Goal: Information Seeking & Learning: Find specific fact

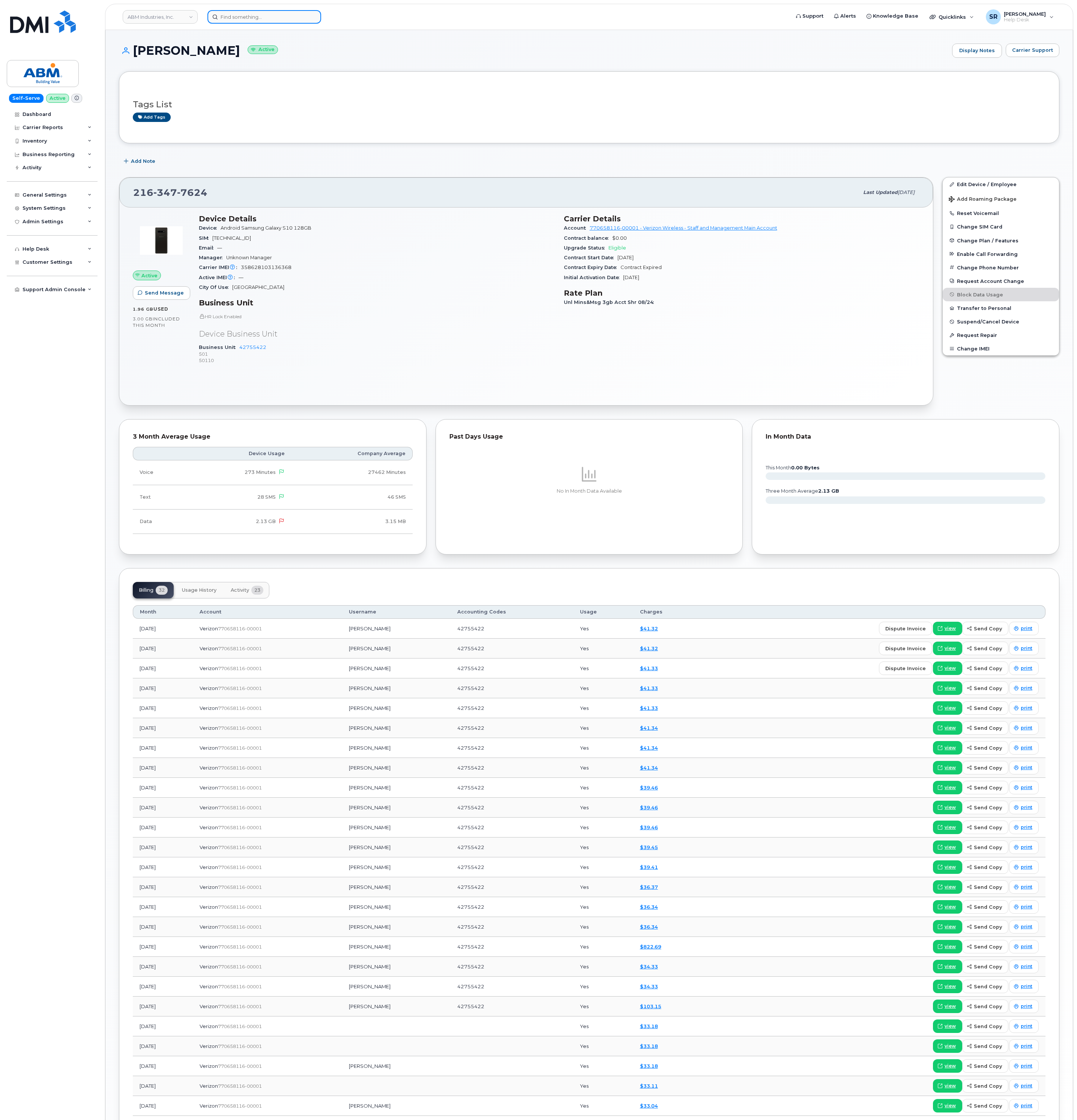
click at [252, 15] on input at bounding box center [265, 16] width 114 height 13
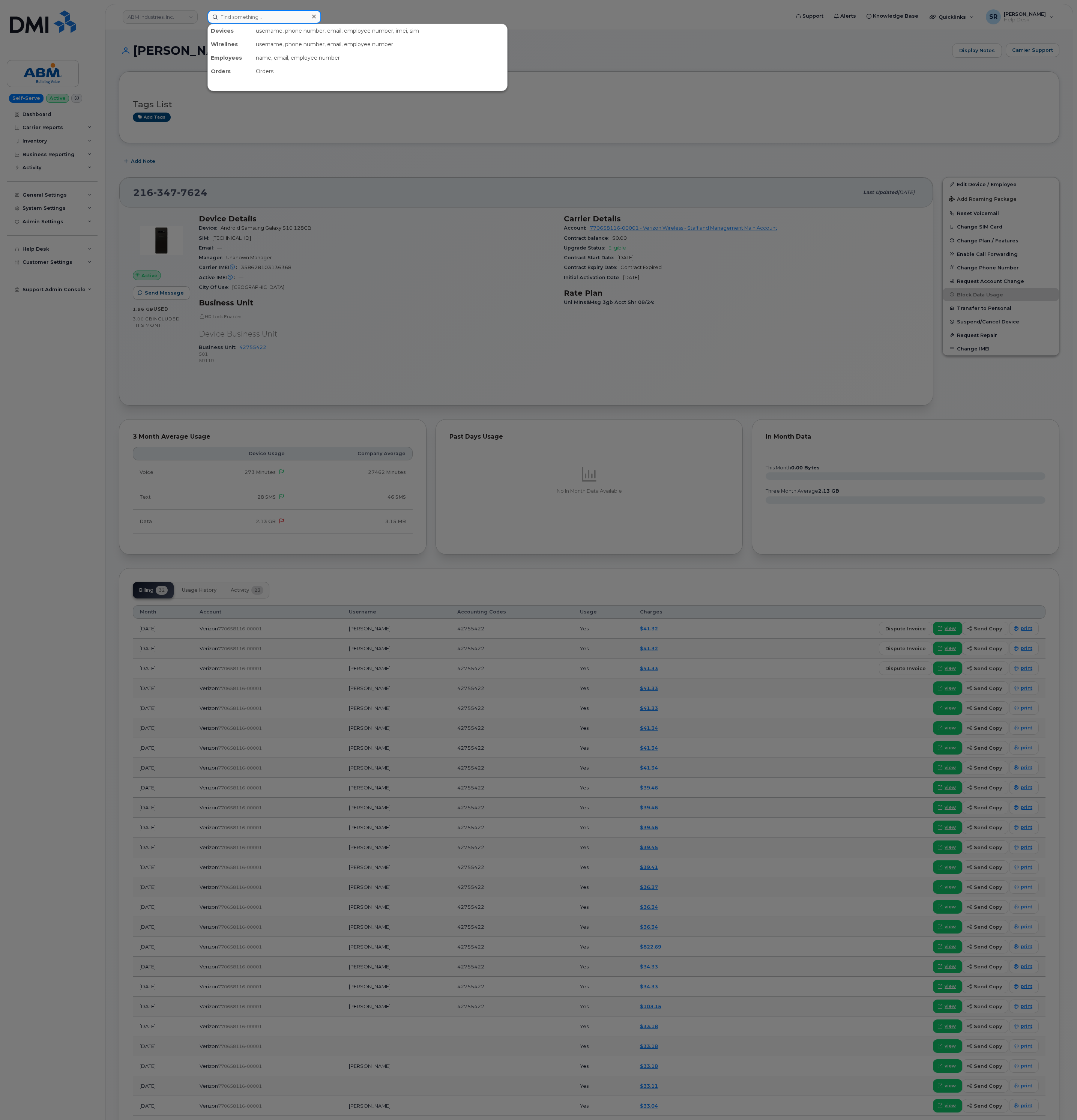
paste input "356767763436049"
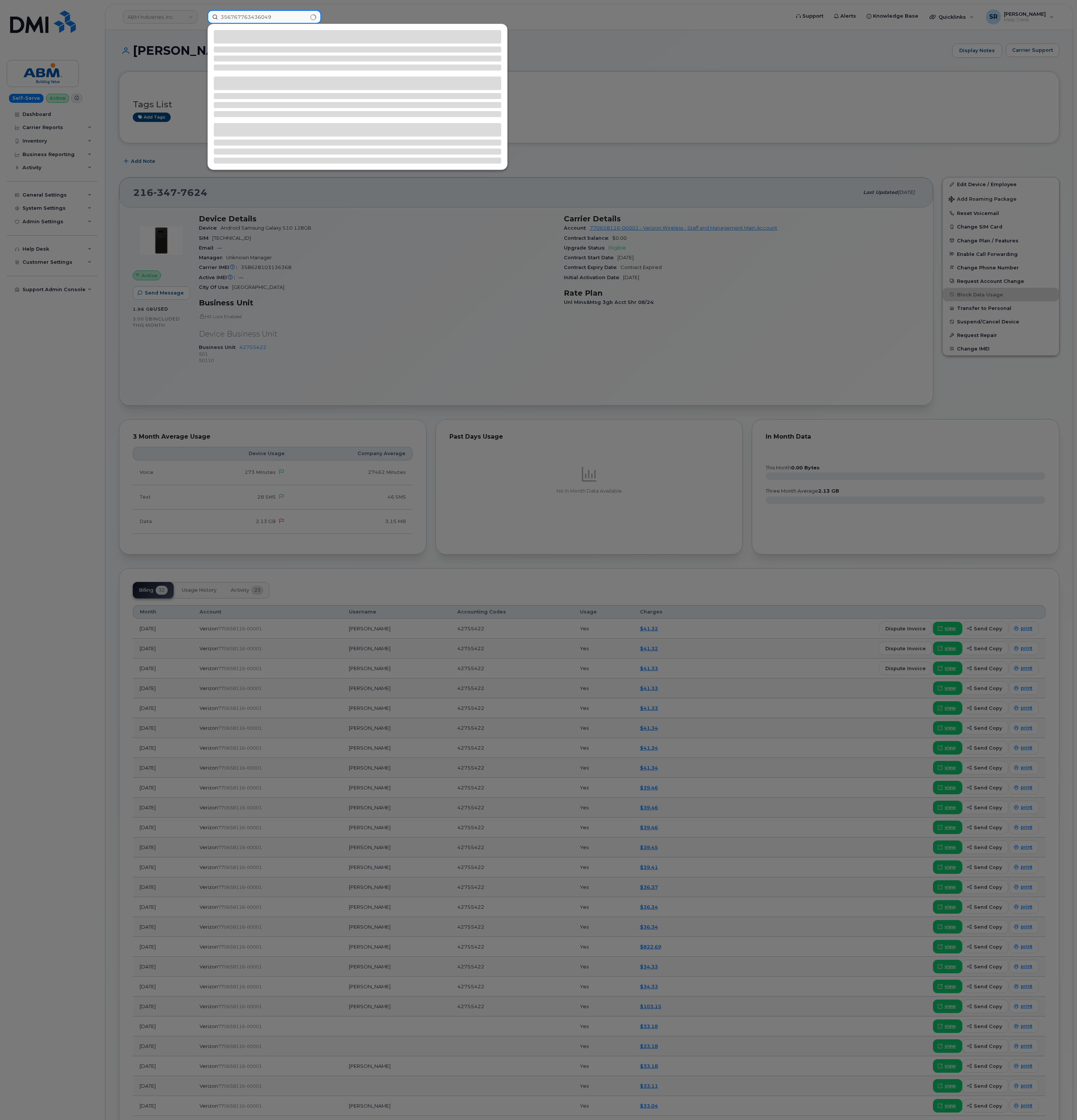
type input "356767763436049"
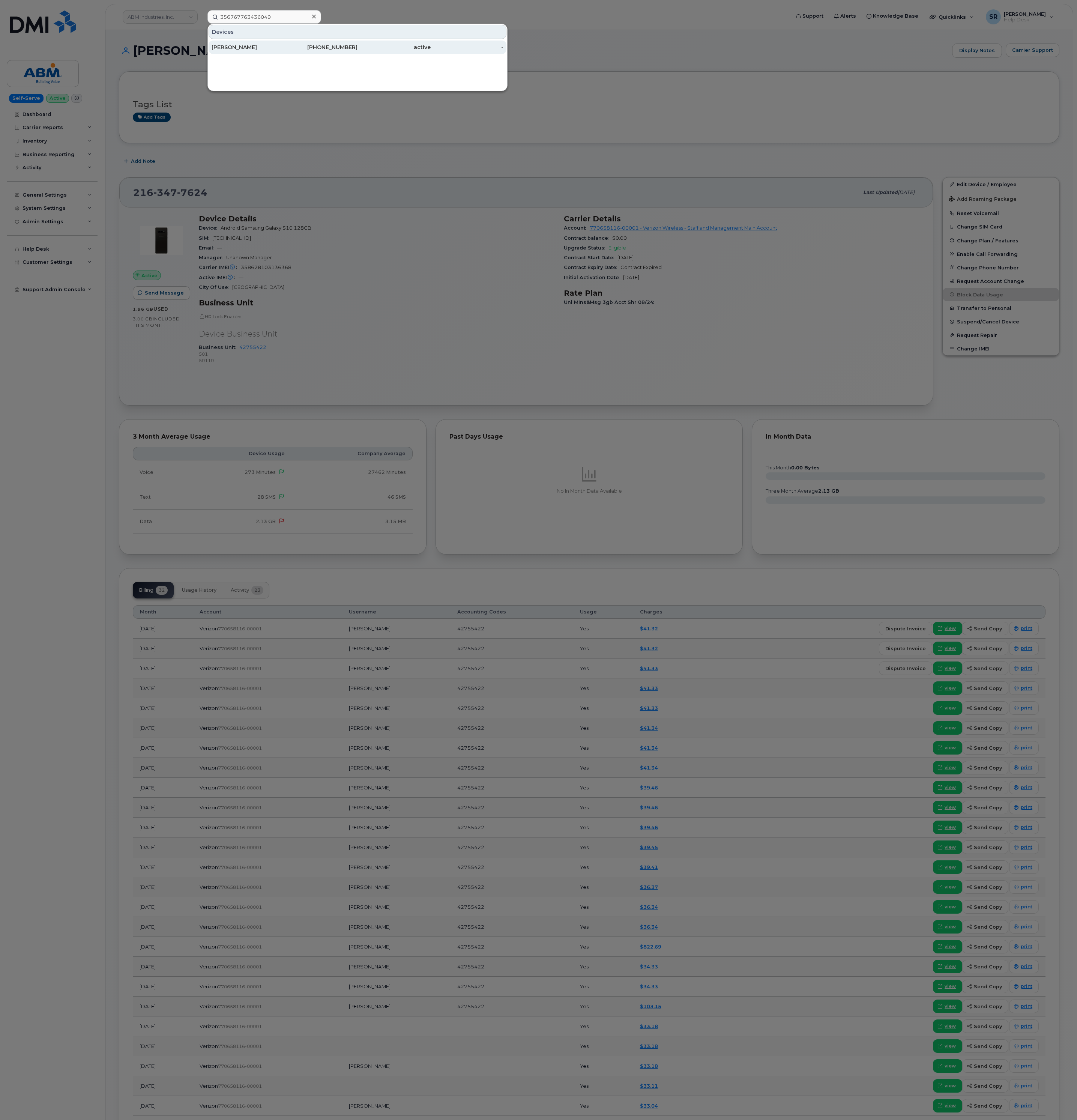
click at [259, 46] on div "DUSTIN OWENS" at bounding box center [248, 47] width 73 height 7
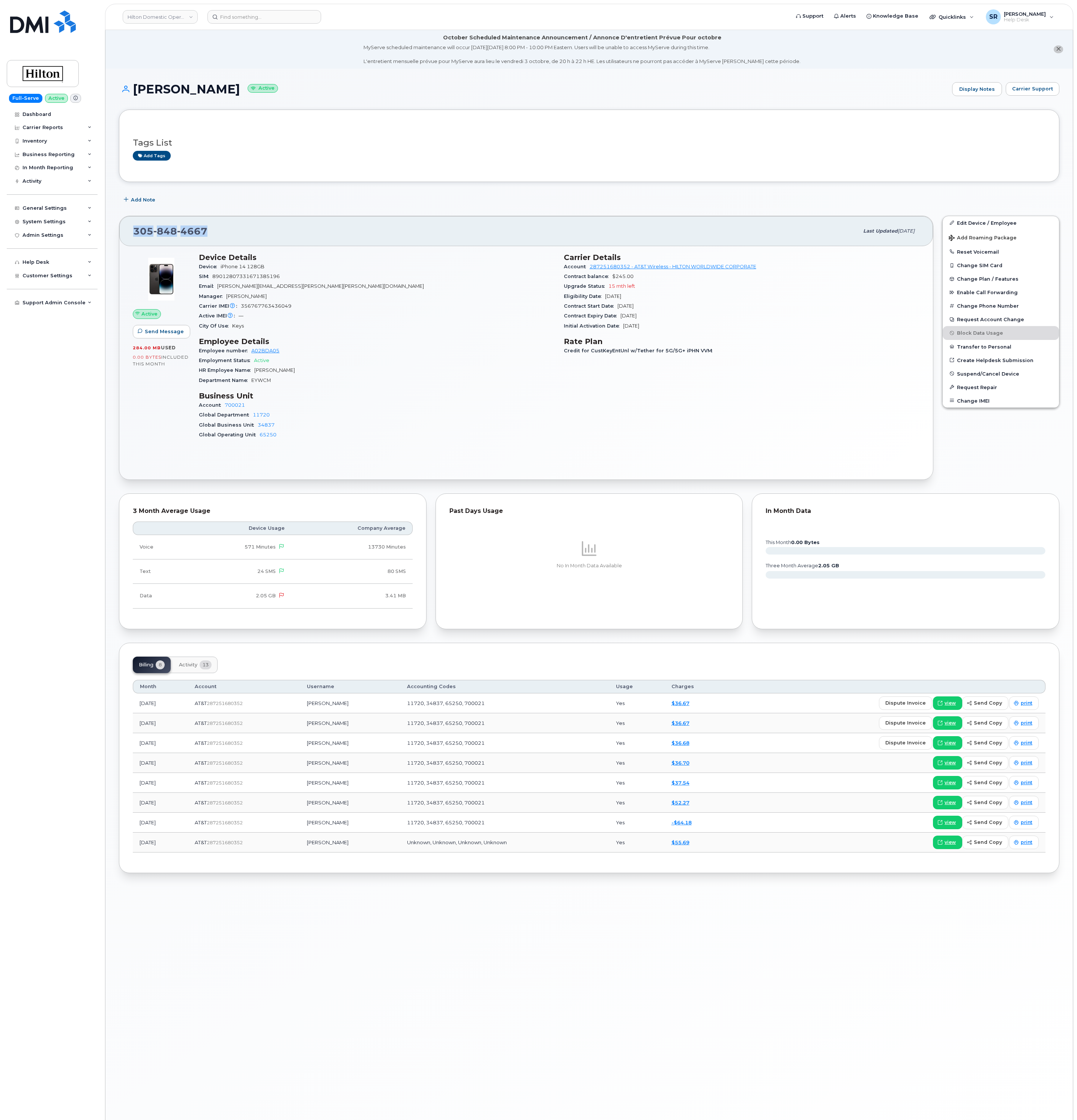
drag, startPoint x: 208, startPoint y: 233, endPoint x: 134, endPoint y: 239, distance: 74.2
click at [134, 239] on div "305 848 4667" at bounding box center [496, 231] width 726 height 16
copy span "305 848 4667"
click at [384, 273] on div "SIM 89012807331671385196" at bounding box center [377, 277] width 356 height 10
drag, startPoint x: 211, startPoint y: 231, endPoint x: 130, endPoint y: 228, distance: 81.1
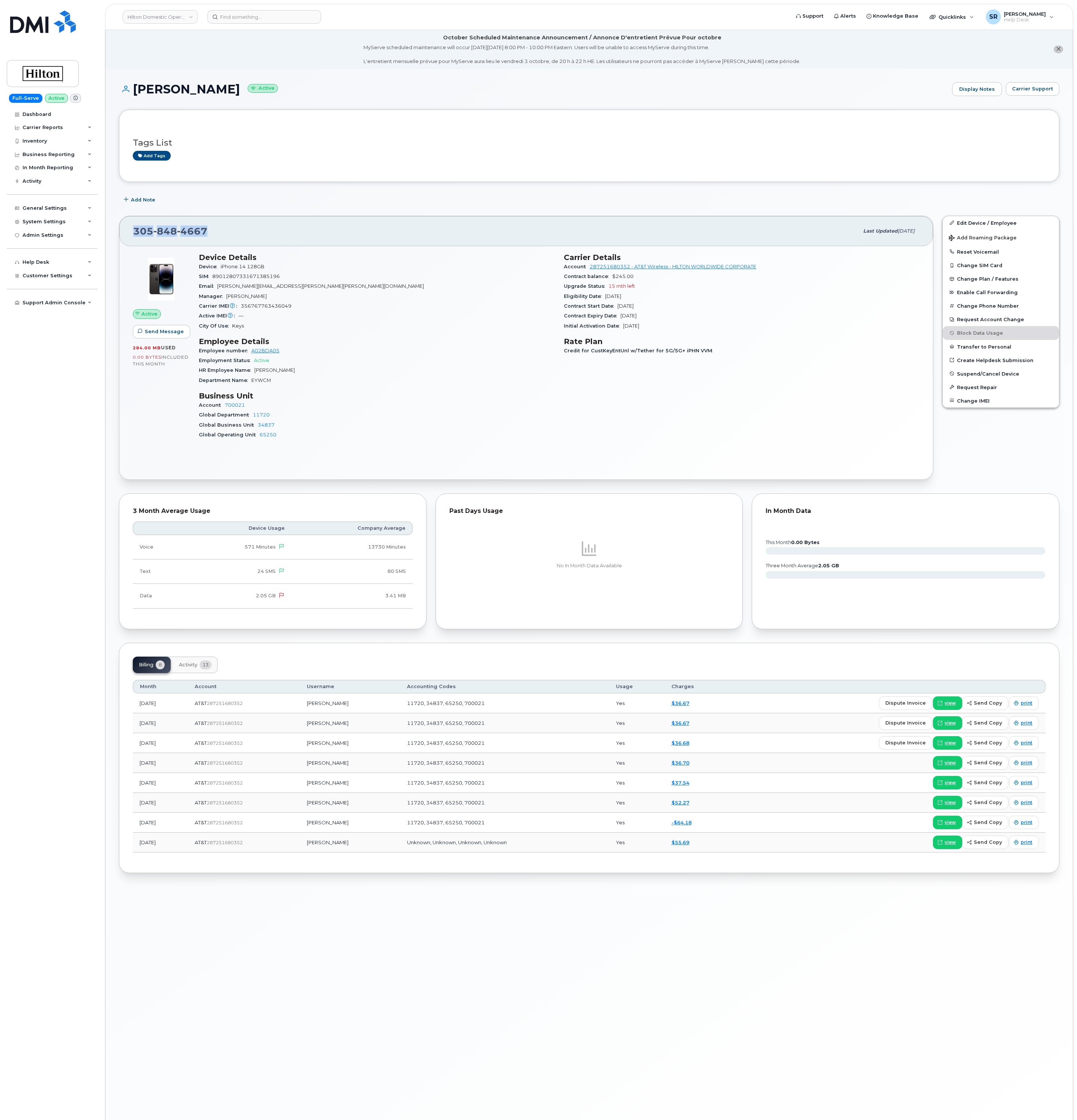
click at [130, 228] on div "305 848 4667 Last updated Sep 19, 2025" at bounding box center [527, 231] width 814 height 30
click at [222, 237] on div "305 848 4667" at bounding box center [496, 231] width 726 height 16
drag, startPoint x: 221, startPoint y: 233, endPoint x: 130, endPoint y: 233, distance: 91.0
click at [130, 233] on div "305 848 4667 Last updated Sep 19, 2025" at bounding box center [527, 231] width 814 height 30
copy span "305 848 4667"
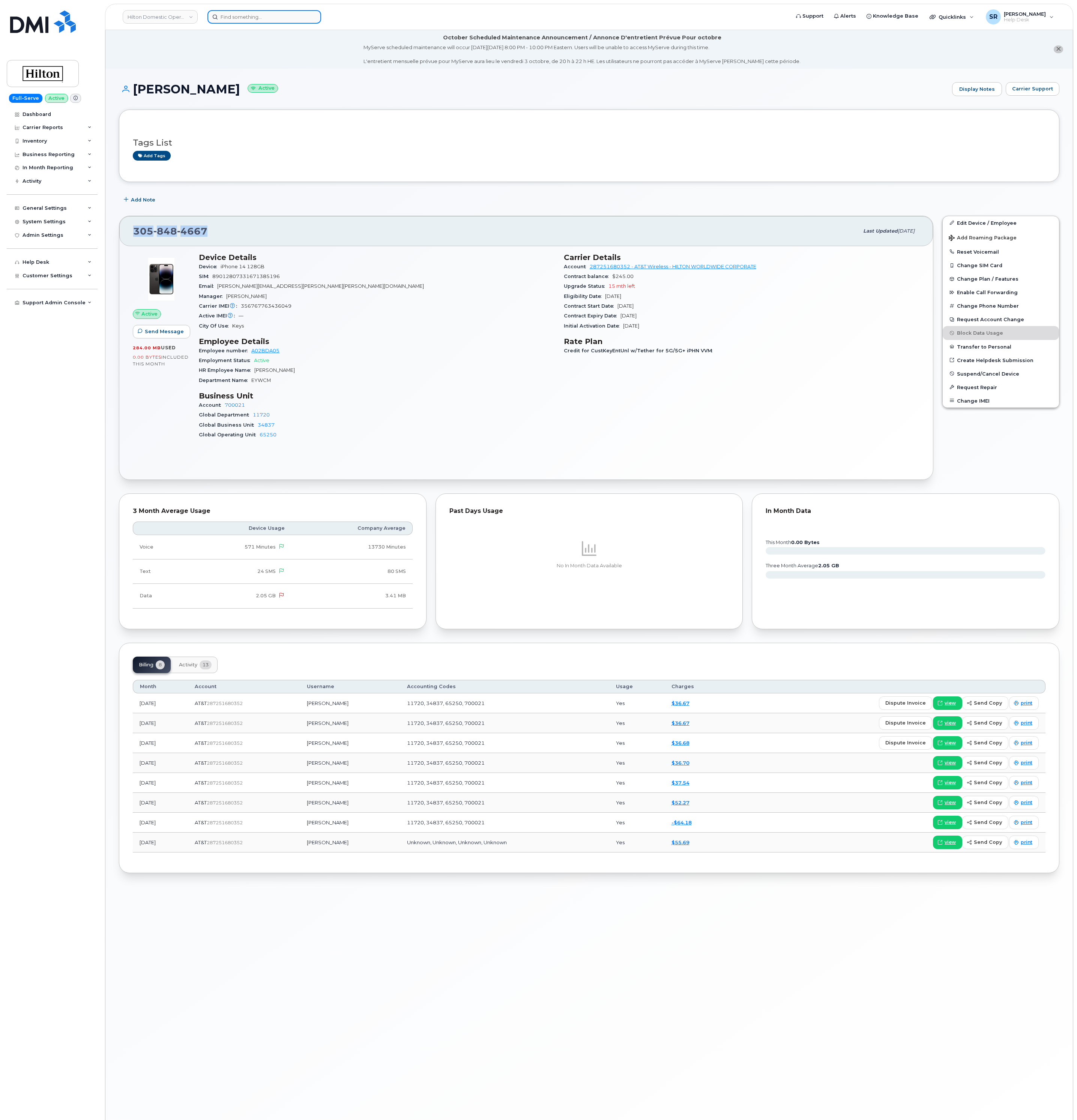
click at [251, 20] on input at bounding box center [265, 16] width 114 height 13
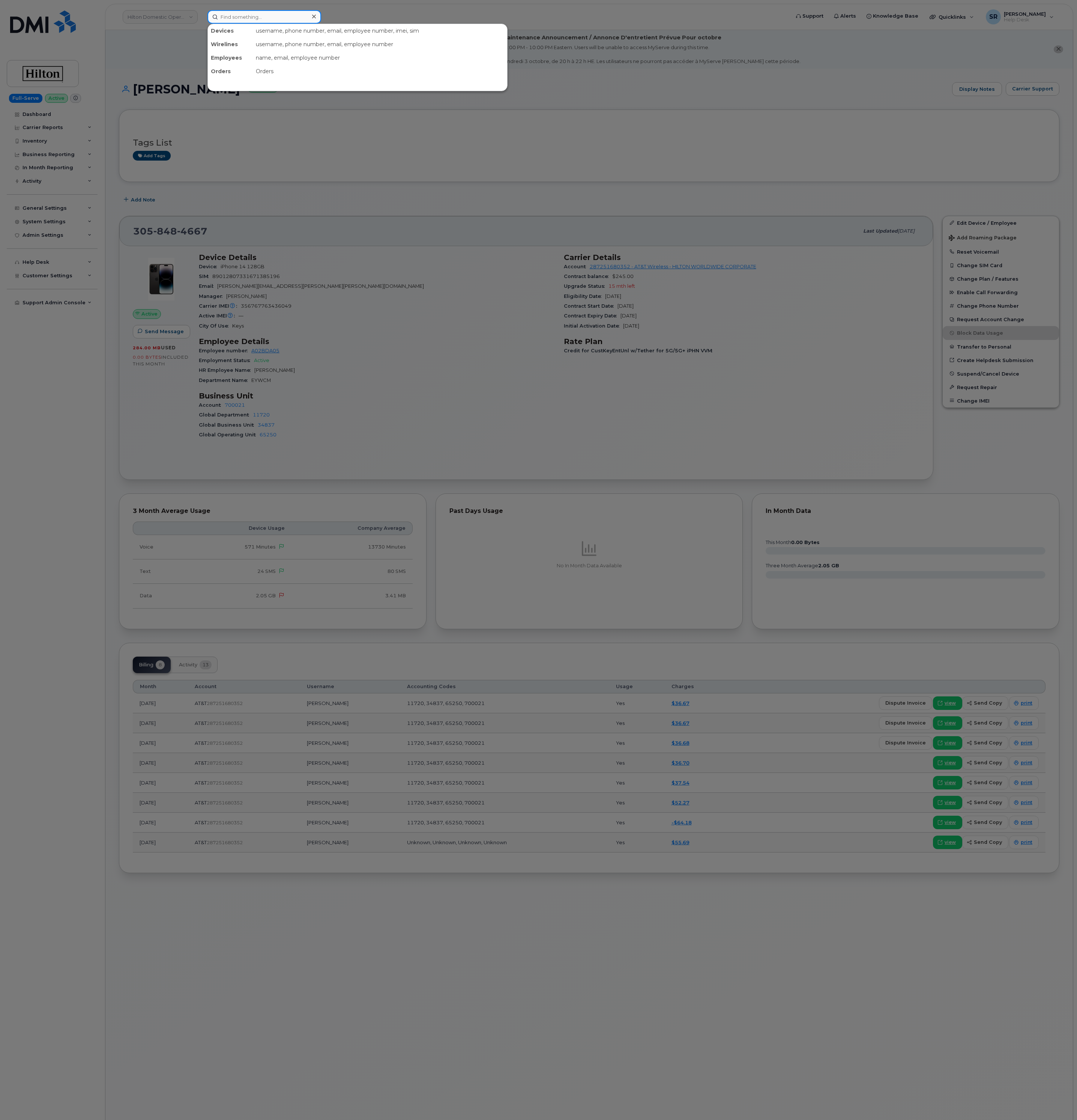
paste input "356606647002439"
type input "356606647002439"
click at [268, 43] on div "DEBRA GALE" at bounding box center [248, 47] width 73 height 13
click at [271, 52] on div "DEBRA GALE" at bounding box center [248, 47] width 73 height 13
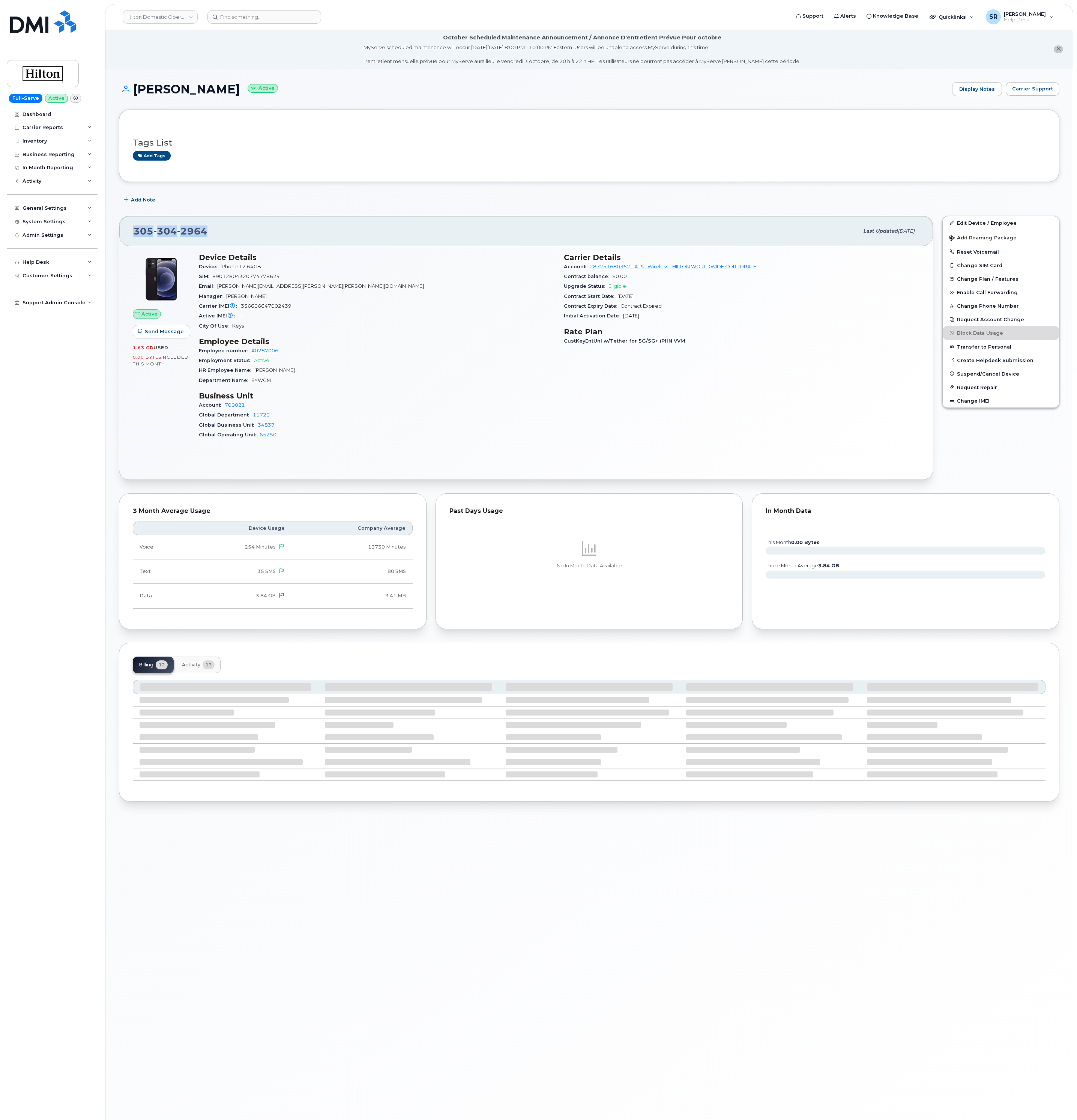
drag, startPoint x: 213, startPoint y: 228, endPoint x: 128, endPoint y: 234, distance: 85.2
click at [128, 234] on div "305 304 2964 Last updated Sep 19, 2025" at bounding box center [527, 231] width 814 height 30
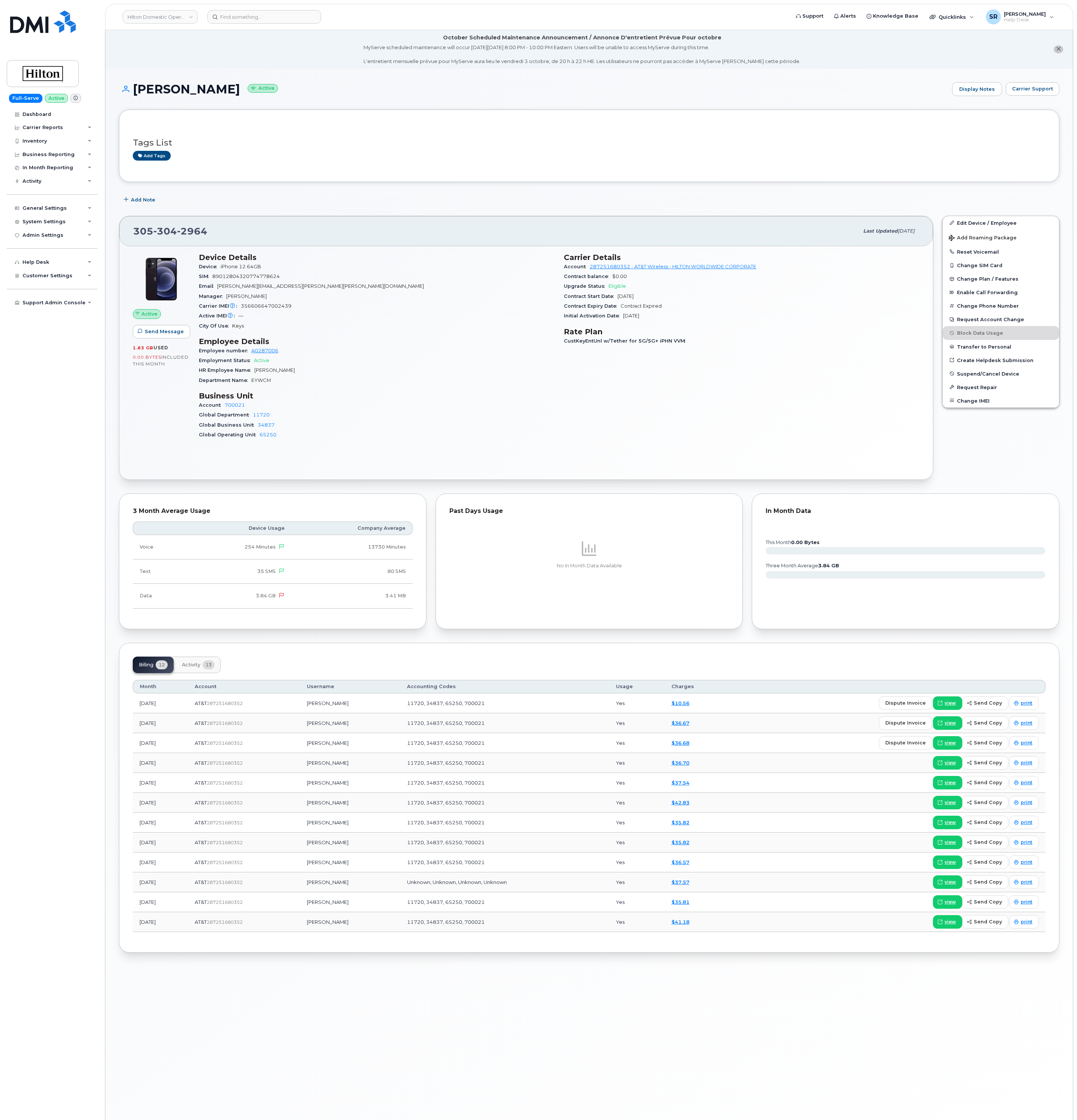
click at [175, 64] on li "October Scheduled Maintenance Announcement / Annonce D'entretient Prévue Pour o…" at bounding box center [589, 49] width 968 height 39
click at [162, 58] on li "October Scheduled Maintenance Announcement / Annonce D'entretient Prévue Pour o…" at bounding box center [589, 49] width 968 height 39
click at [164, 58] on li "October Scheduled Maintenance Announcement / Annonce D'entretient Prévue Pour o…" at bounding box center [589, 49] width 968 height 39
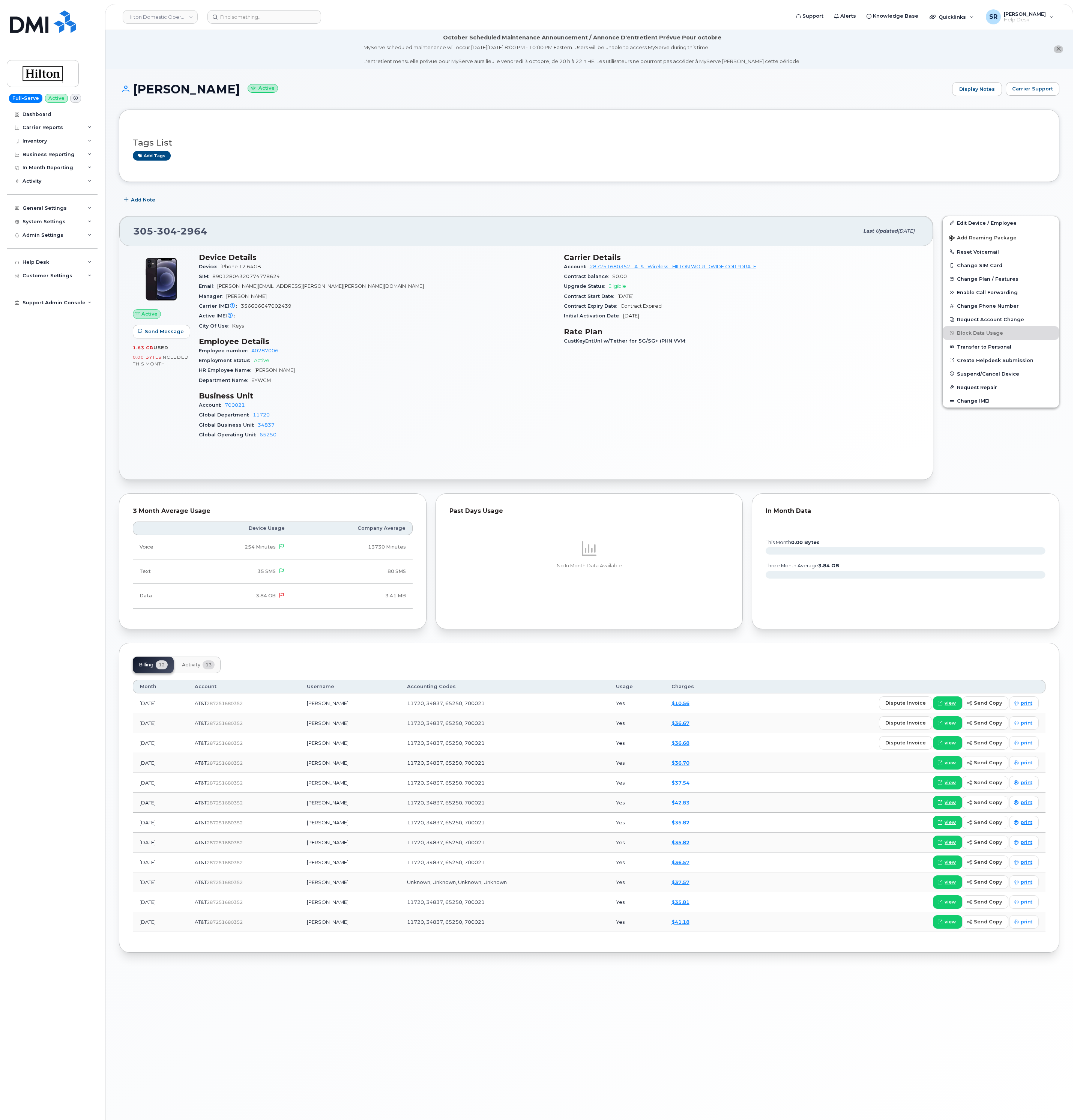
click at [258, 69] on div "DEBRA GALE Active Display Notes Carrier Support Tags List Add tags Add Note 305…" at bounding box center [589, 603] width 968 height 1070
click at [919, 445] on div "Carrier Details Account 287251680352 - AT&T Wireless - HILTON WORLDWIDE CORPORA…" at bounding box center [742, 349] width 365 height 202
click at [939, 448] on div "305 304 2964 Last updated Sep 19, 2025 Active Send Message 1.83 GB  used 0.00 B…" at bounding box center [589, 348] width 949 height 274
click at [950, 449] on div "Edit Device / Employee Add Roaming Package Reset Voicemail Change SIM Card Chan…" at bounding box center [1001, 348] width 126 height 274
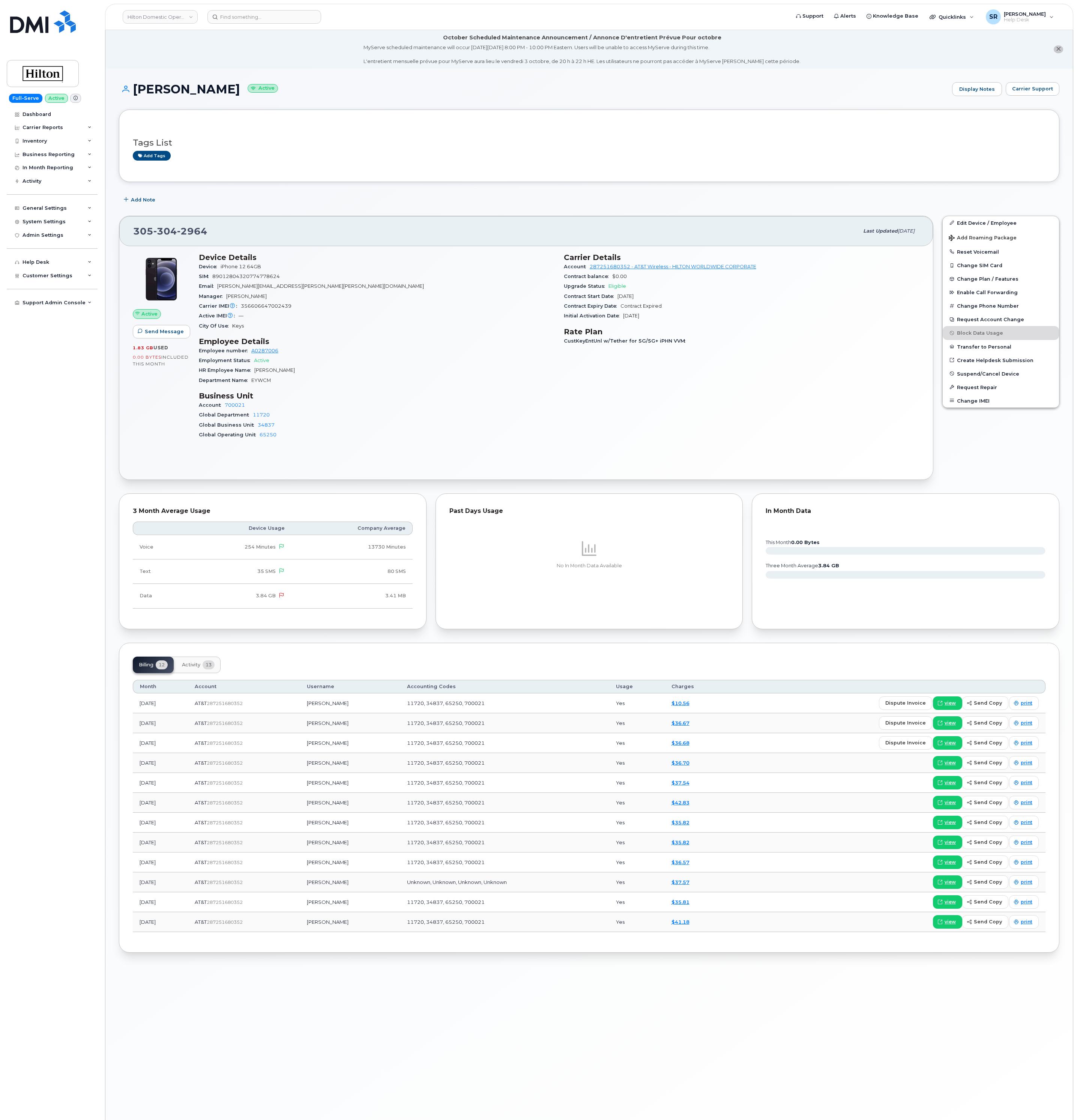
click at [950, 449] on div "Edit Device / Employee Add Roaming Package Reset Voicemail Change SIM Card Chan…" at bounding box center [1001, 348] width 126 height 274
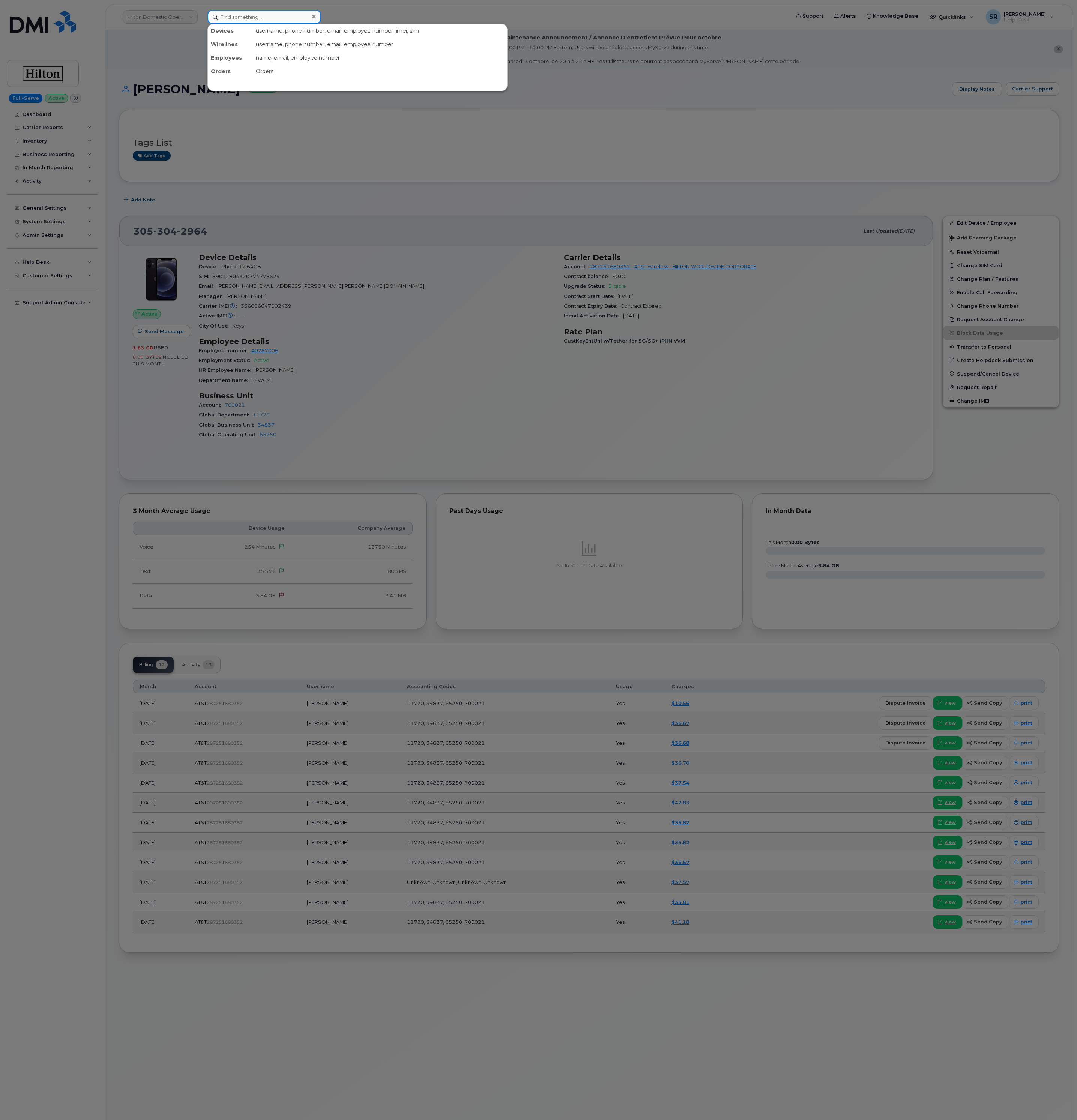
click at [270, 14] on input at bounding box center [265, 16] width 114 height 13
paste input "305-304-3465"
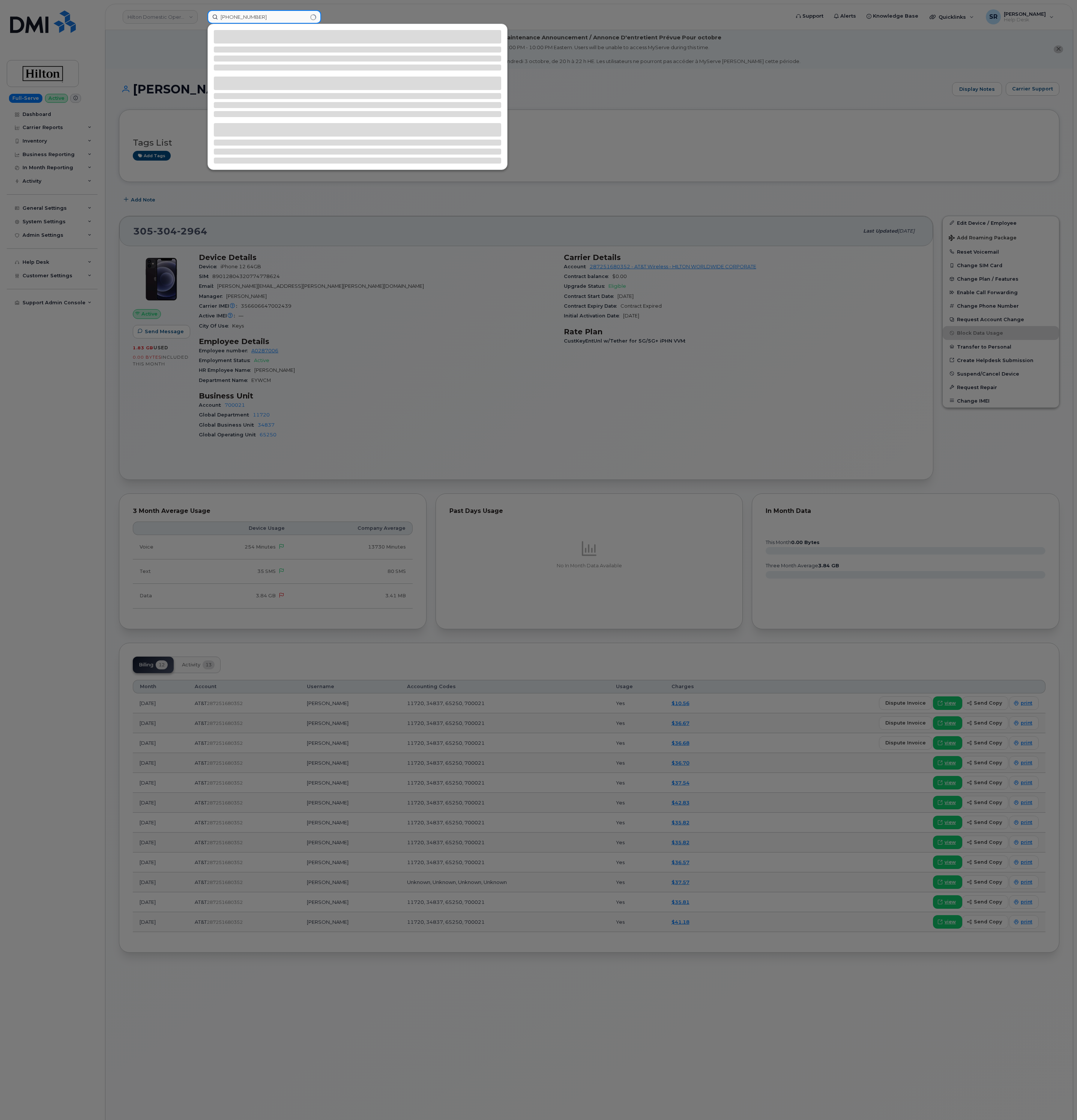
type input "305-304-3465"
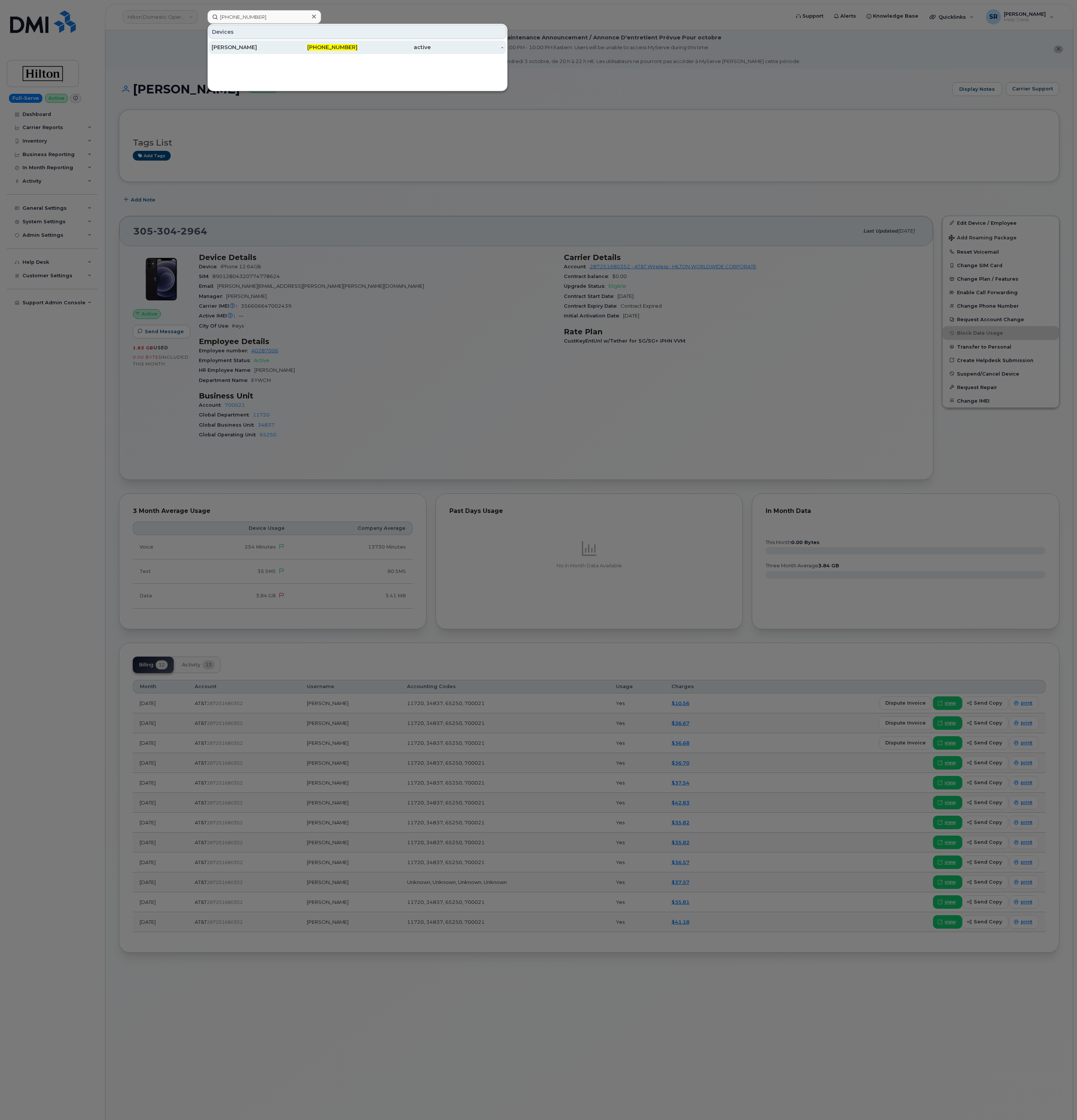
click at [262, 52] on div "CHASE SHEPARD" at bounding box center [248, 47] width 73 height 13
click at [266, 48] on div "CHASE SHEPARD" at bounding box center [248, 47] width 73 height 7
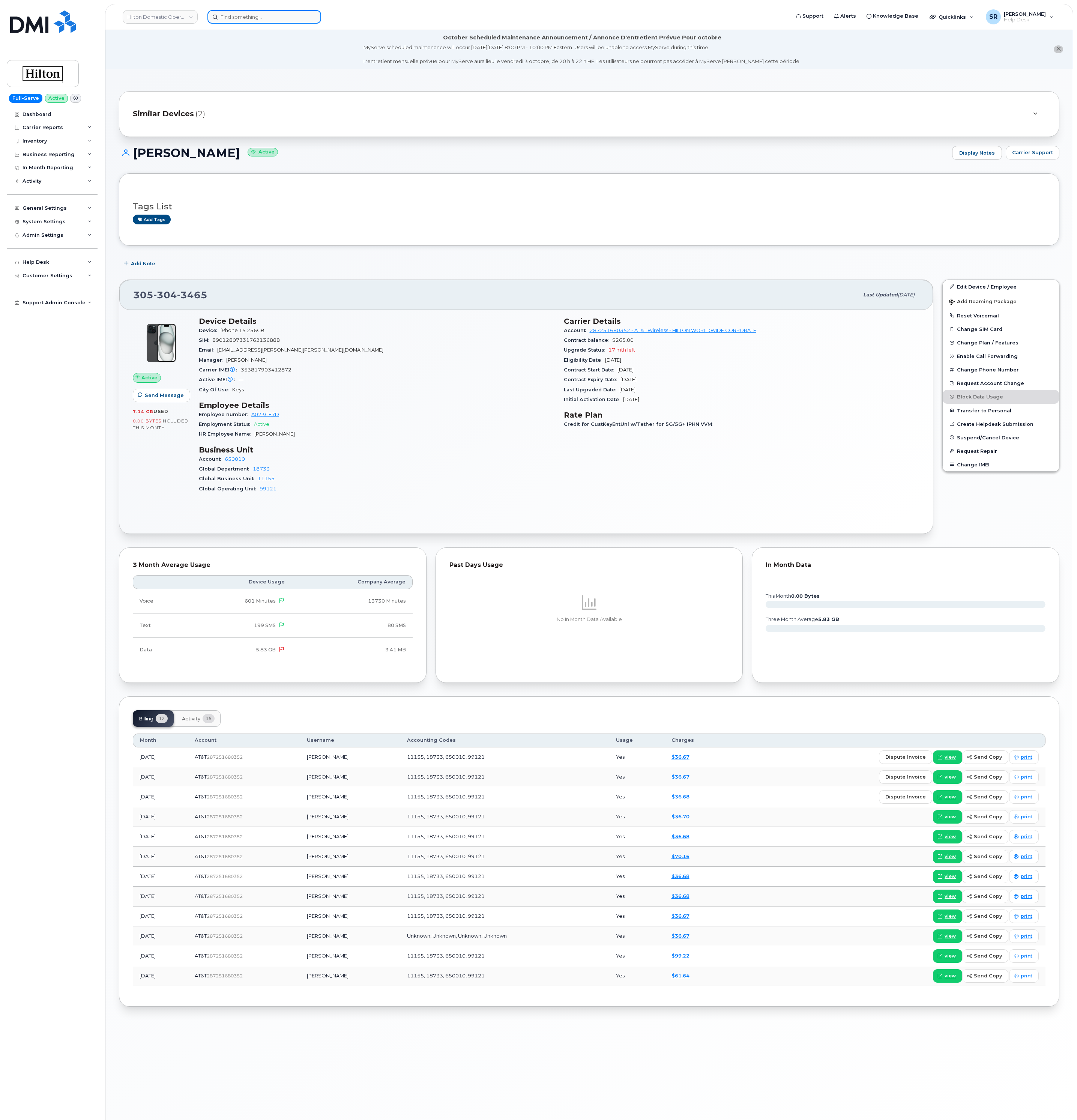
click at [285, 18] on input at bounding box center [265, 16] width 114 height 13
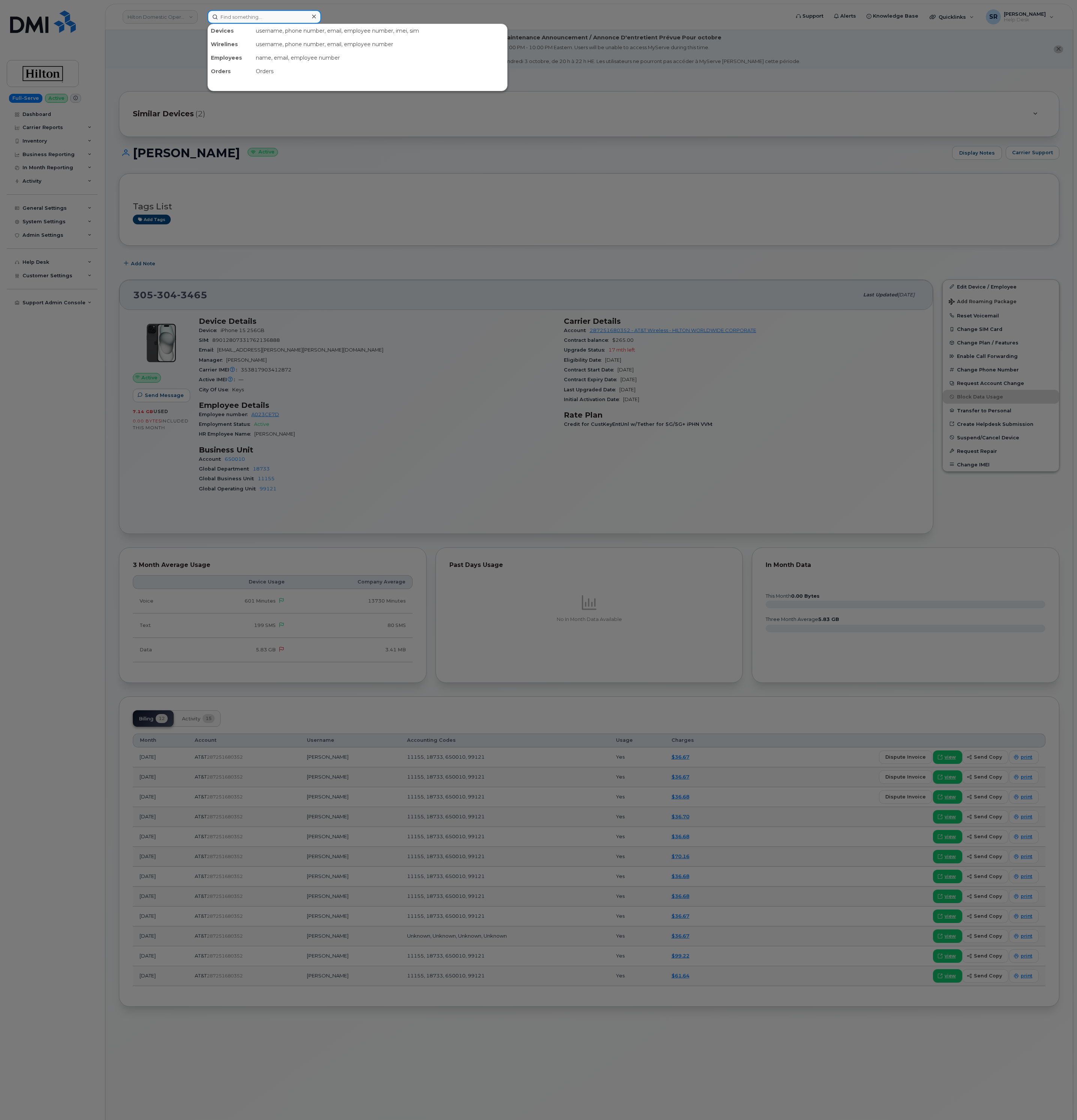
paste input "356606647002439"
type input "356606647002439"
click at [270, 46] on div "[PERSON_NAME]" at bounding box center [248, 47] width 73 height 7
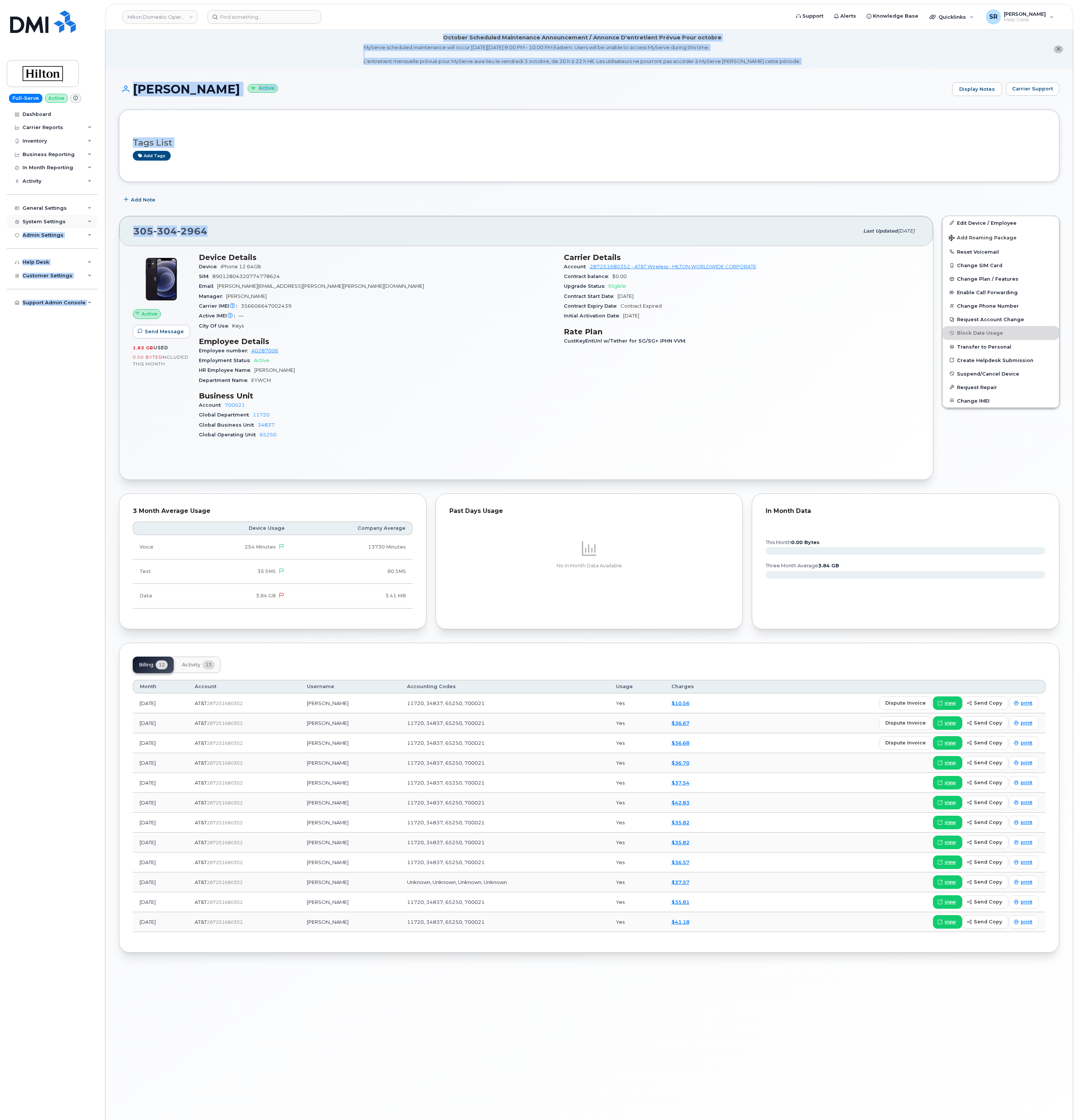
drag, startPoint x: 197, startPoint y: 229, endPoint x: 81, endPoint y: 227, distance: 116.0
click at [105, 227] on div "Hilton Domestic Operating Company Inc Support Alerts Knowledge Base Quicklinks …" at bounding box center [589, 584] width 968 height 1109
click at [311, 229] on div "305 304 2964" at bounding box center [496, 231] width 726 height 16
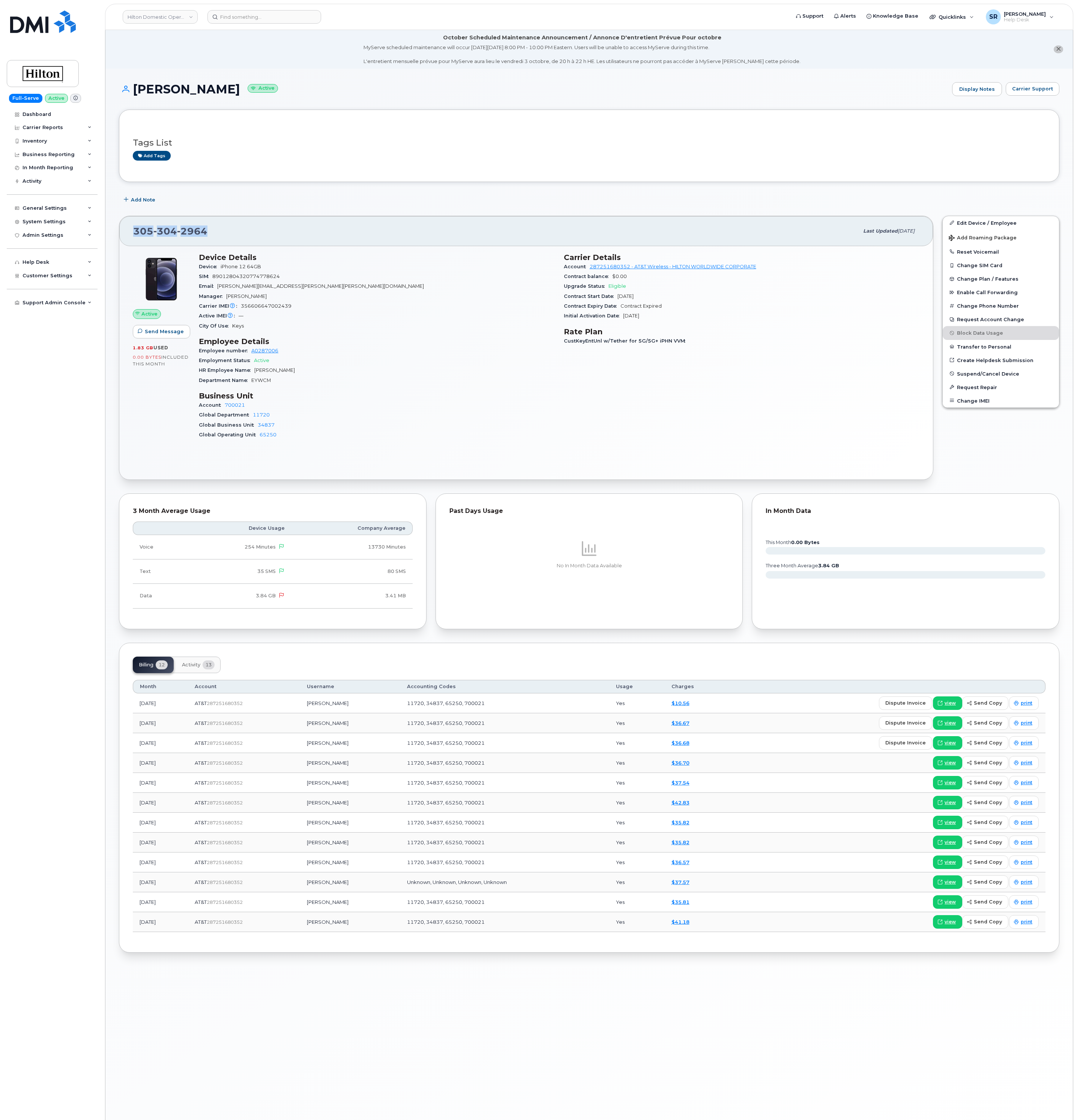
drag, startPoint x: 205, startPoint y: 232, endPoint x: 135, endPoint y: 230, distance: 70.0
click at [135, 230] on span "305 304 2964" at bounding box center [170, 231] width 74 height 11
copy span "305 304 2964"
click at [255, 25] on header "Hilton Domestic Operating Company Inc Support Alerts Knowledge Base Quicklinks …" at bounding box center [589, 17] width 968 height 26
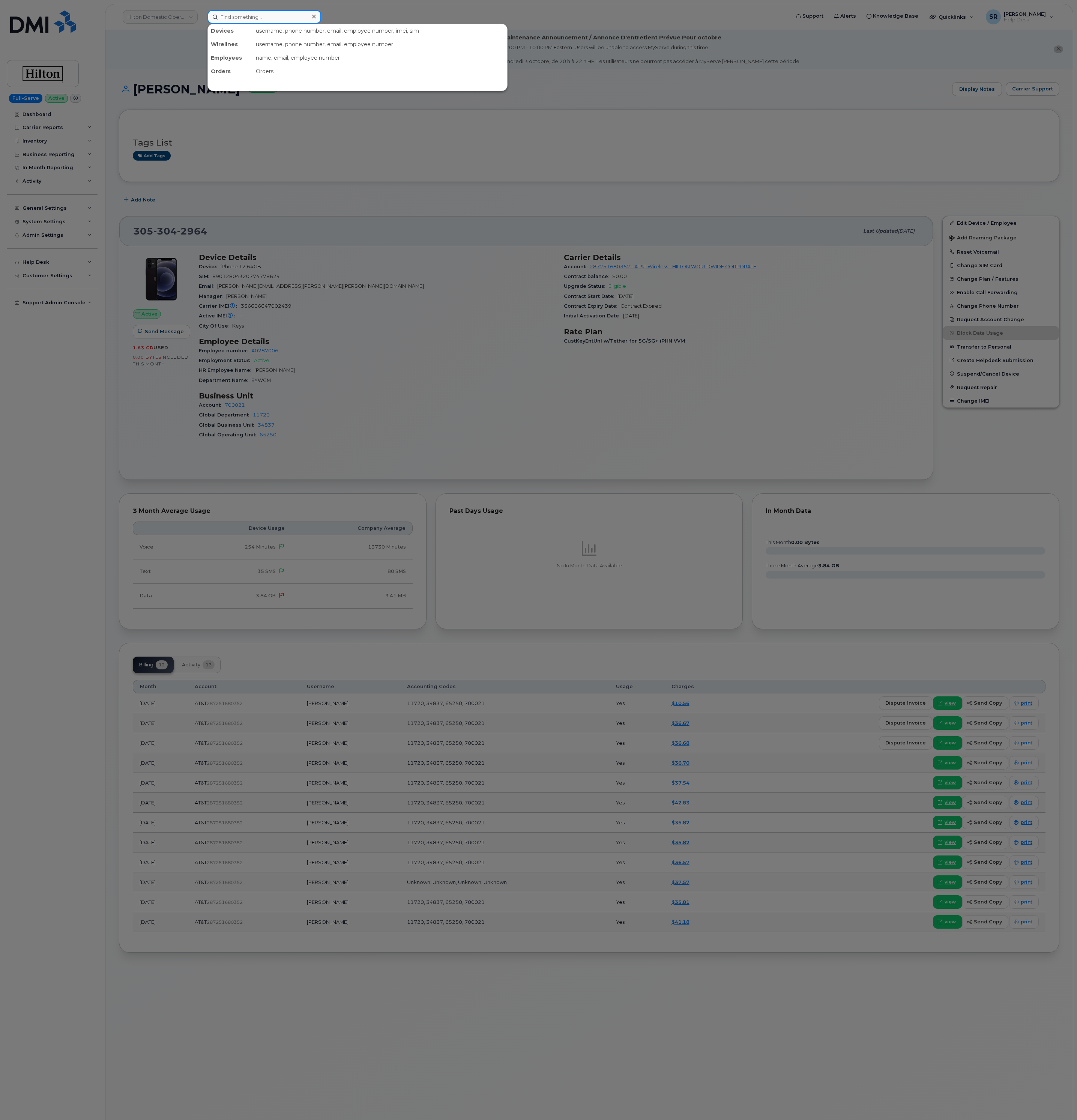
click at [256, 22] on input at bounding box center [265, 16] width 114 height 13
paste input "300849"
type input "300849"
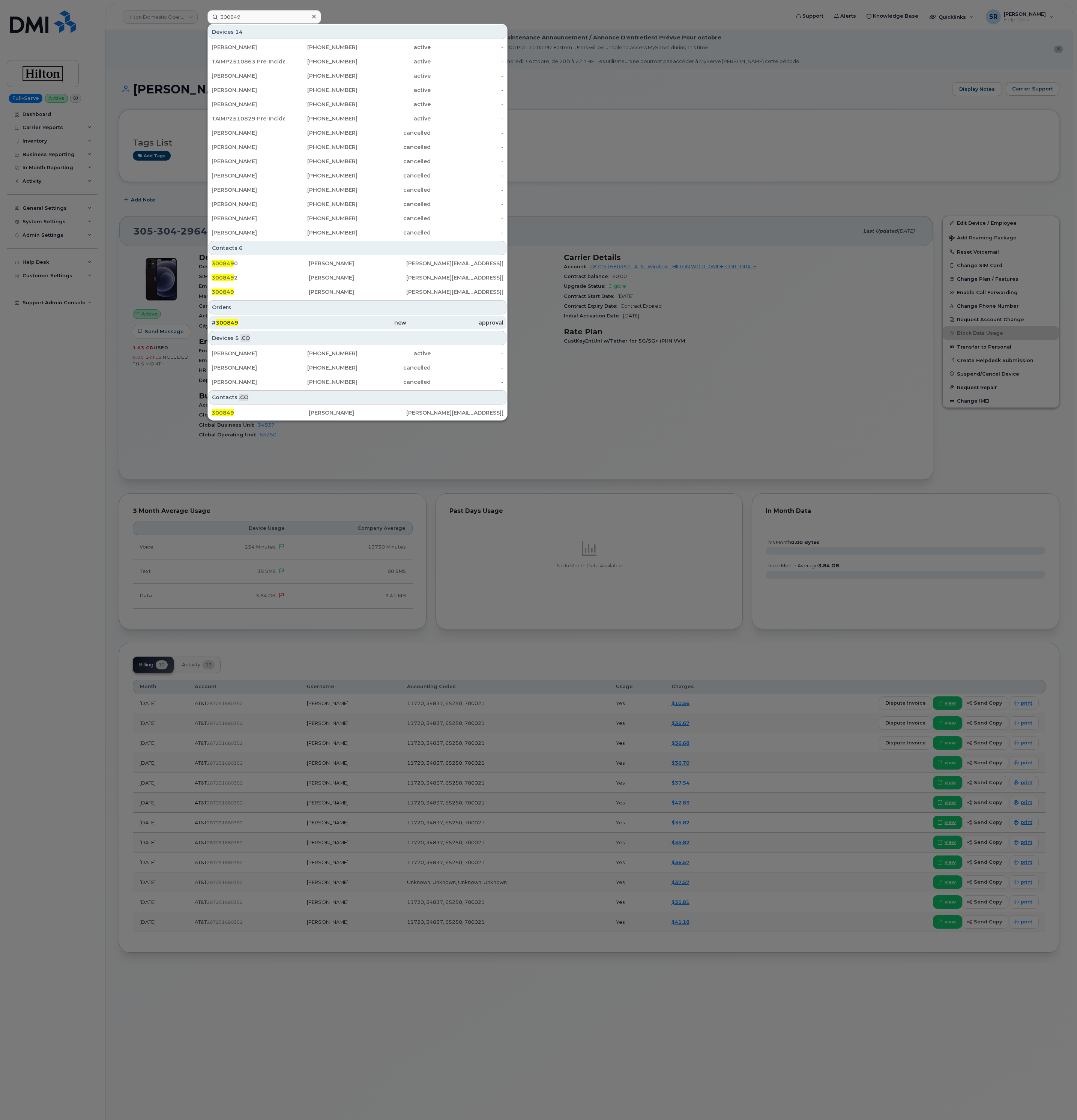
click at [299, 326] on div "# 300849" at bounding box center [260, 322] width 97 height 7
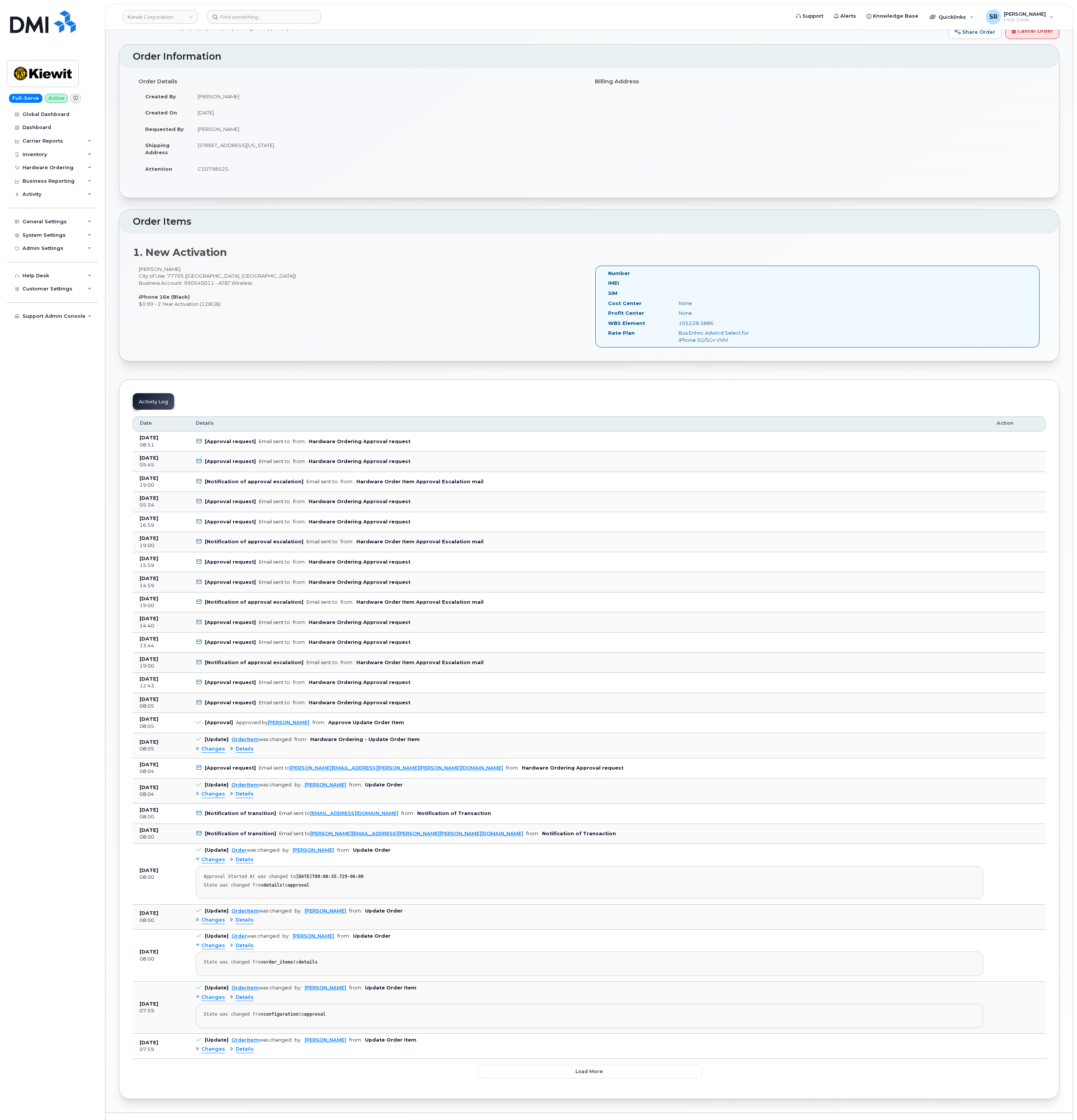
scroll to position [89, 0]
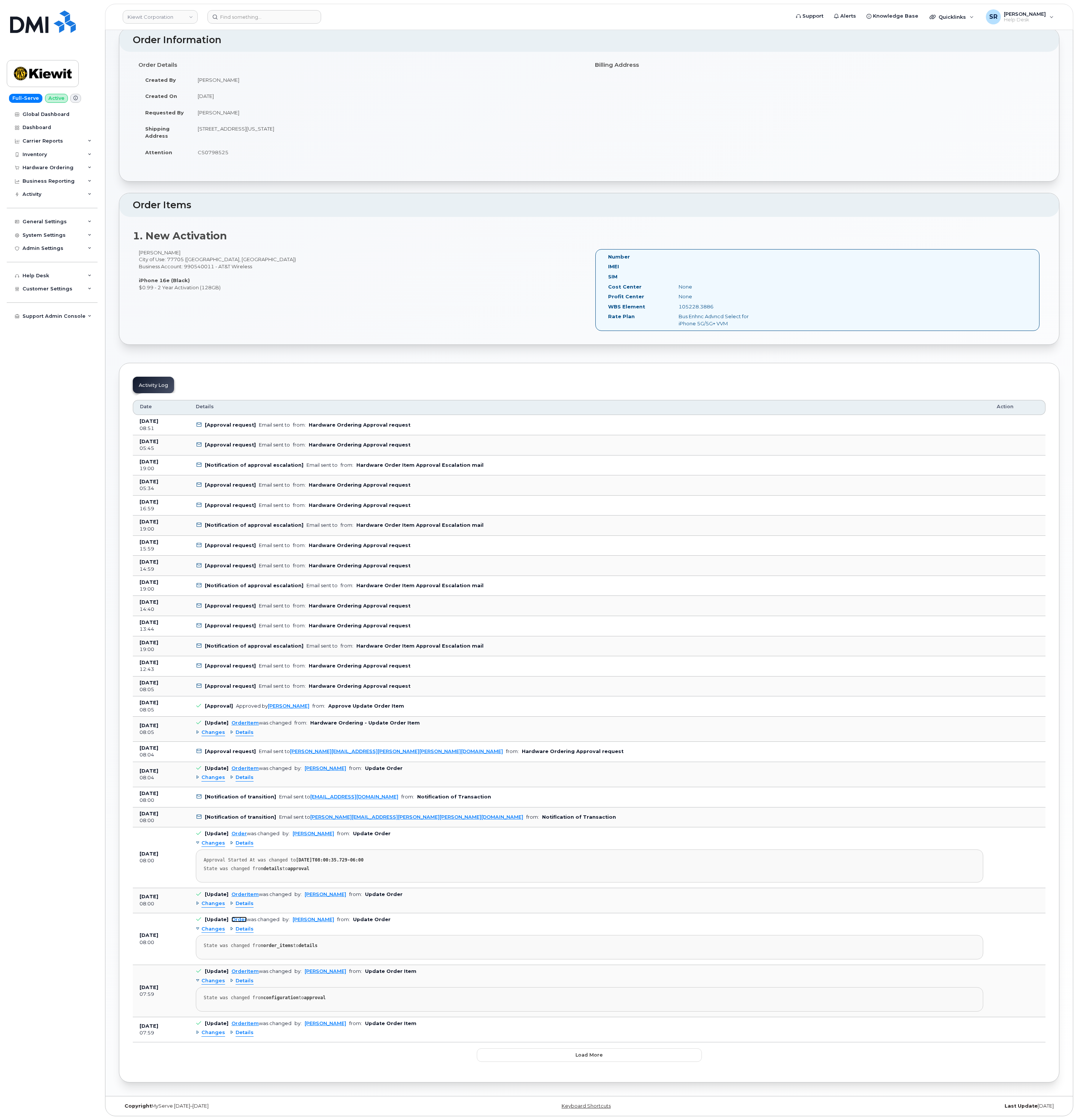
click at [237, 918] on link "Order" at bounding box center [239, 919] width 15 height 5
